Goal: Task Accomplishment & Management: Use online tool/utility

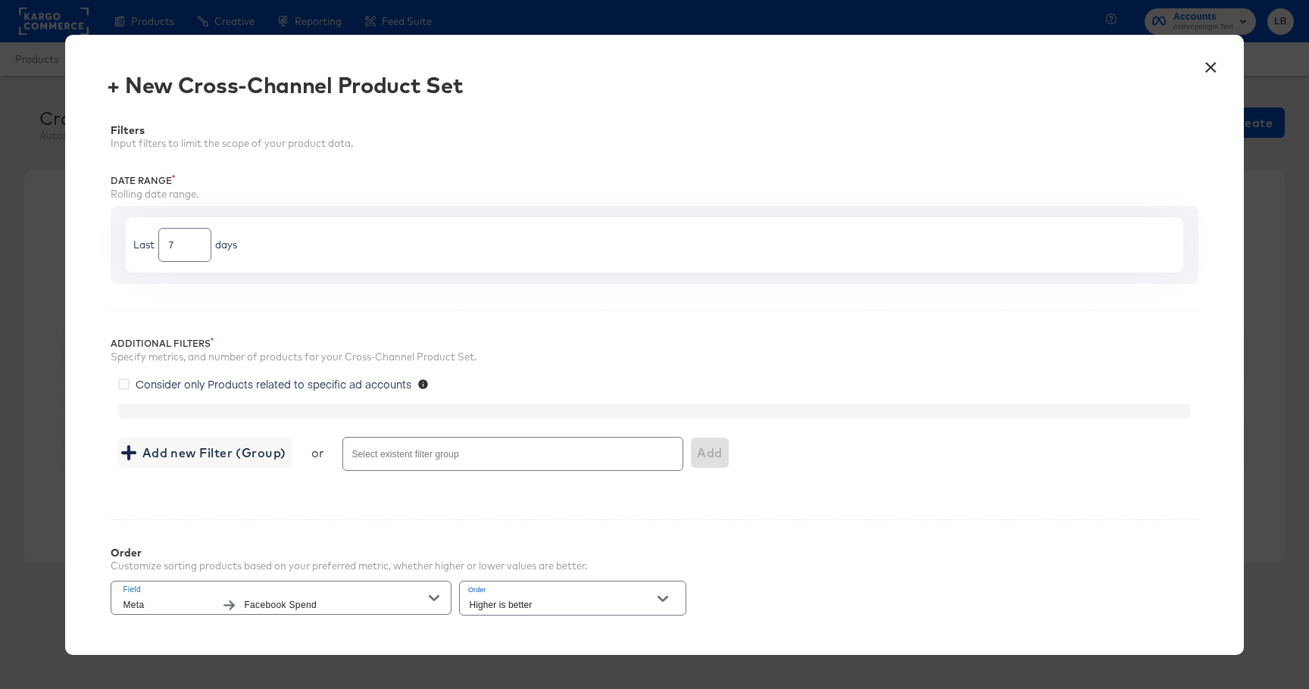
click at [1205, 68] on button "×" at bounding box center [1211, 63] width 27 height 27
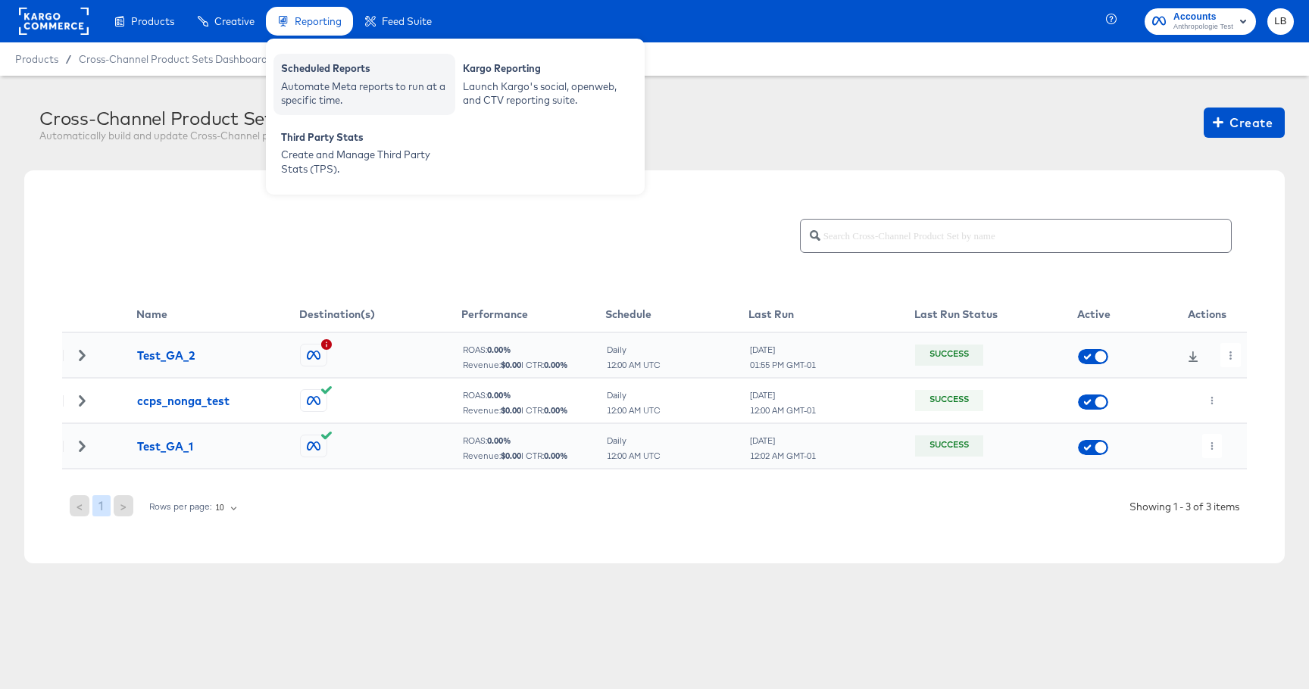
click at [342, 71] on div "Scheduled Reports" at bounding box center [364, 70] width 167 height 18
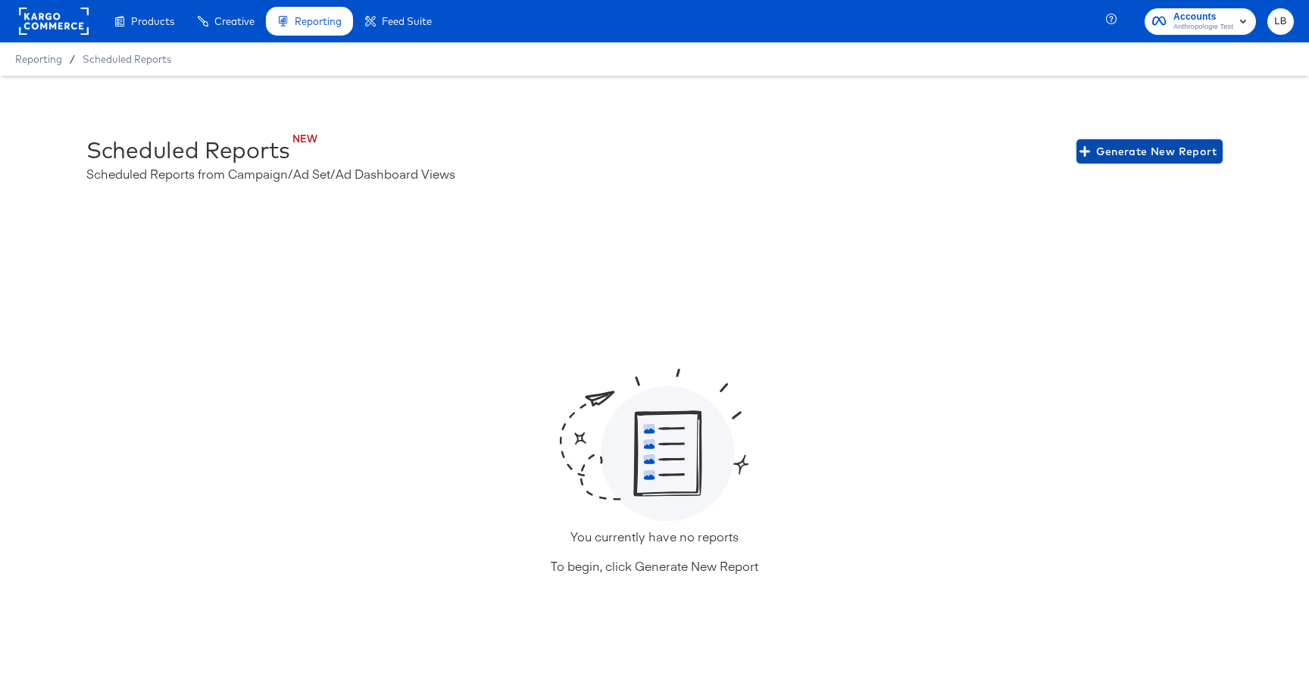
click at [1186, 157] on span "Generate New Report" at bounding box center [1150, 151] width 134 height 19
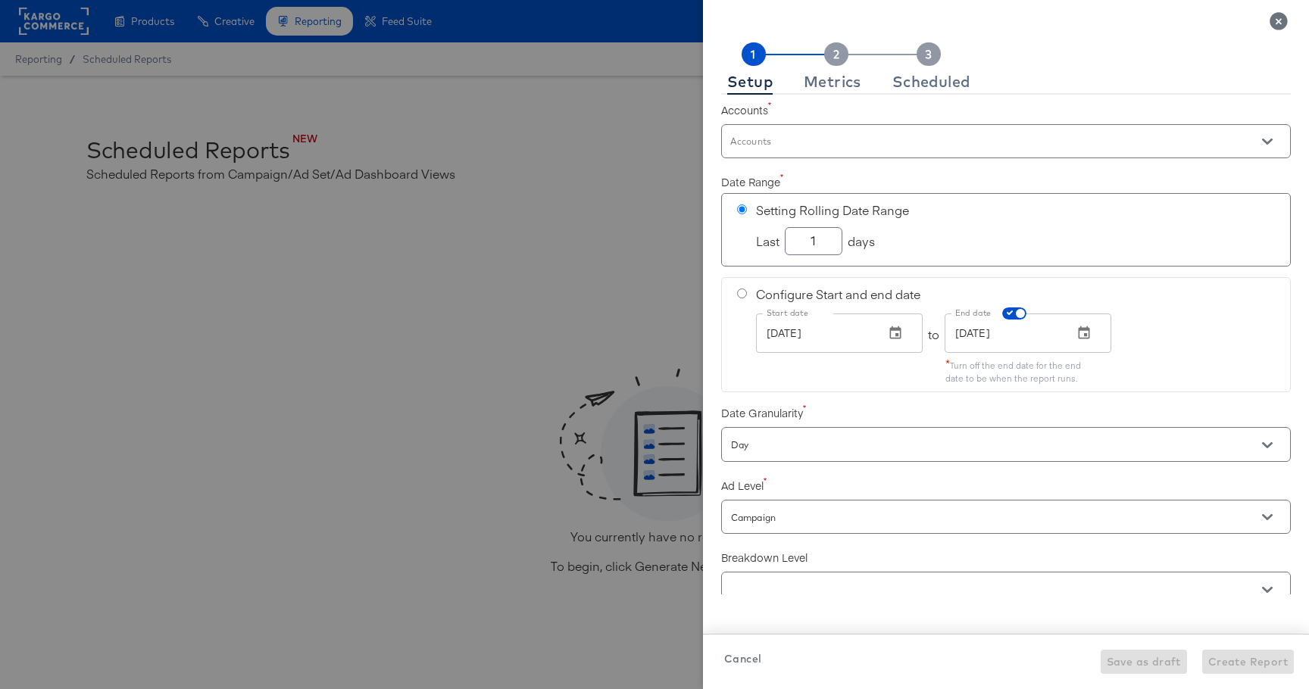
checkbox input "true"
click at [827, 82] on div "Metrics" at bounding box center [833, 82] width 58 height 12
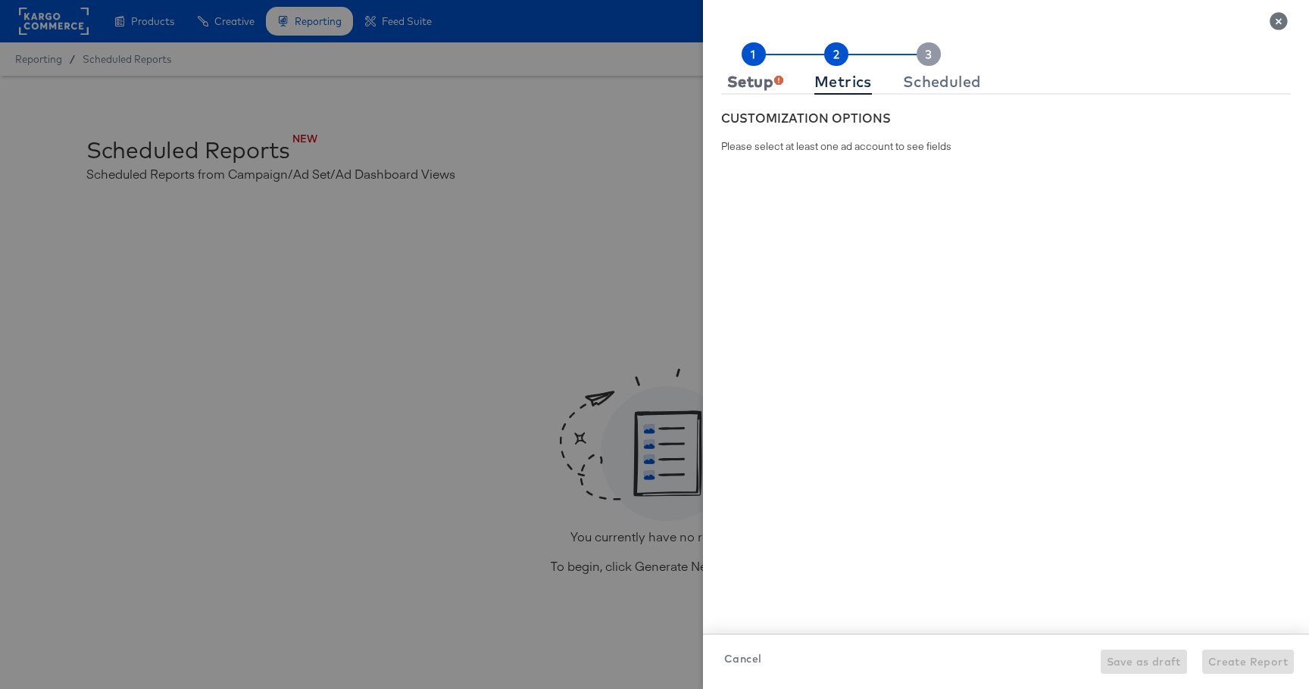
click at [743, 88] on div "Setup" at bounding box center [755, 82] width 56 height 12
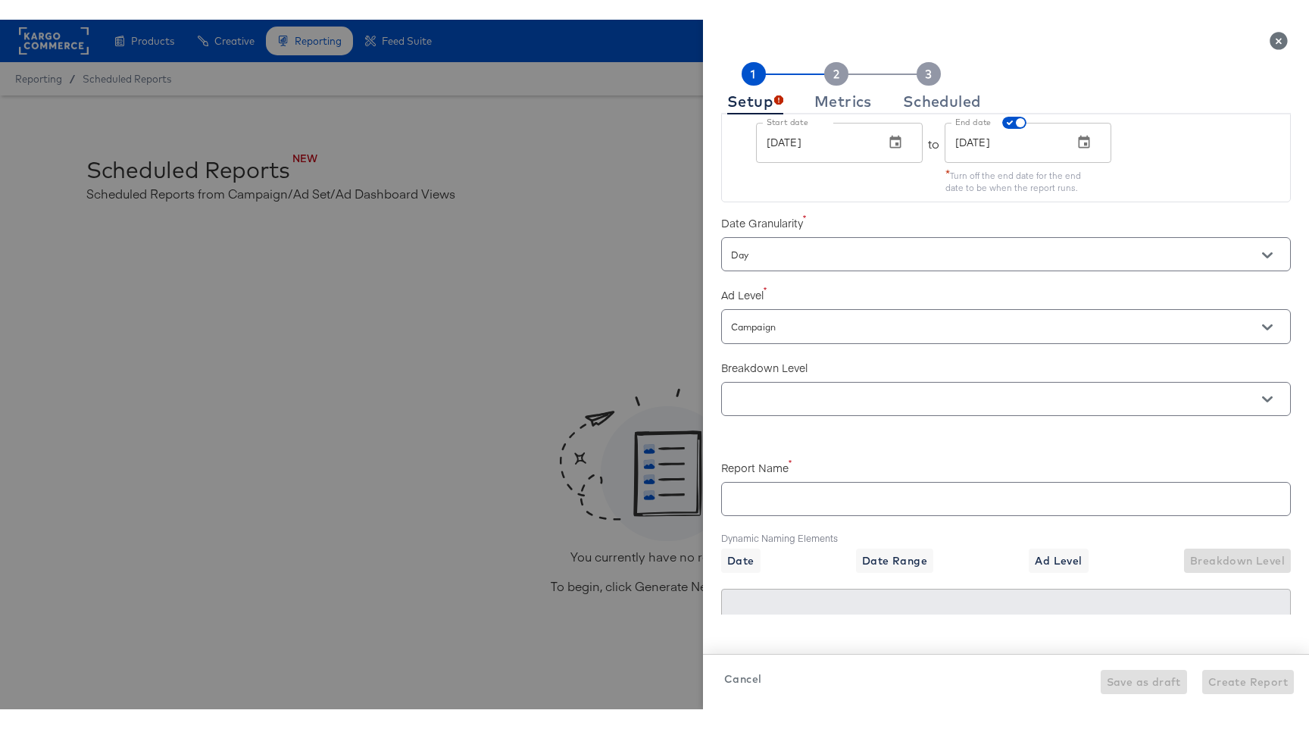
scroll to position [277, 0]
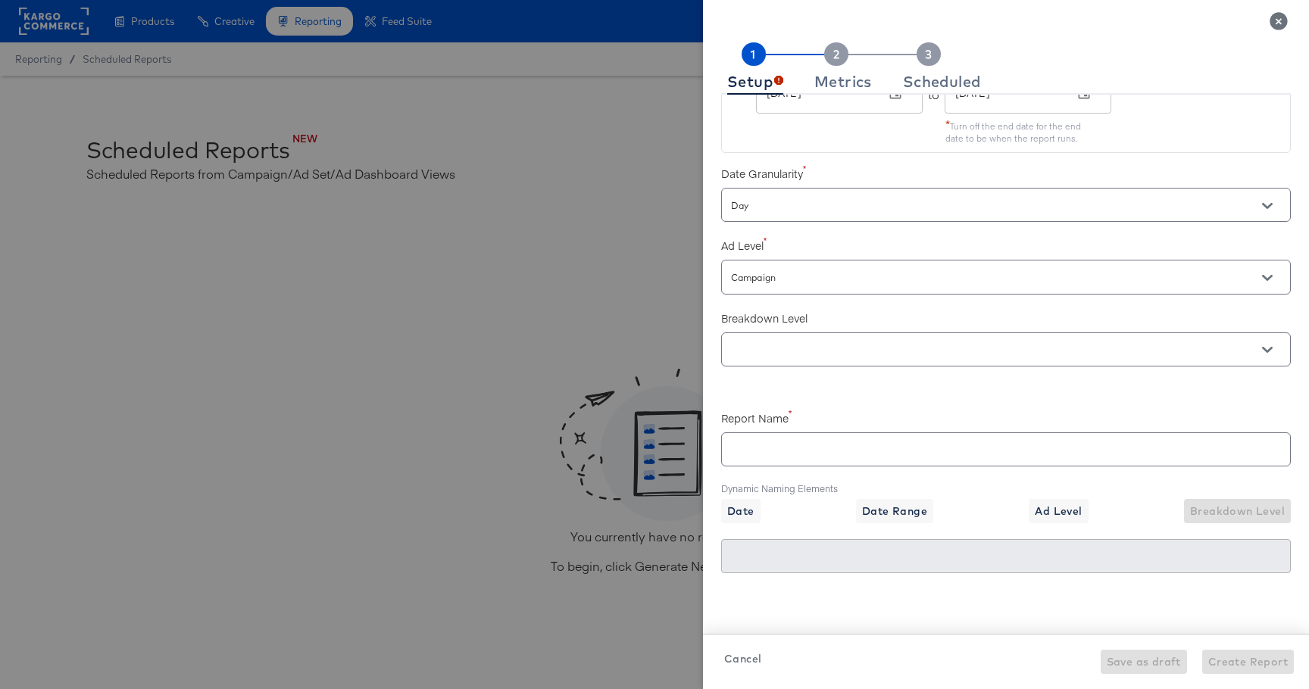
click at [1280, 27] on icon "Close" at bounding box center [1278, 20] width 17 height 17
